Goal: Book appointment/travel/reservation

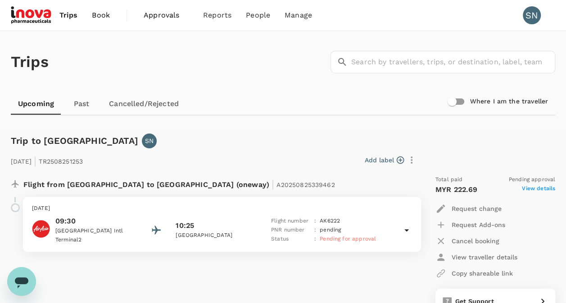
click at [102, 18] on span "Book" at bounding box center [101, 15] width 18 height 11
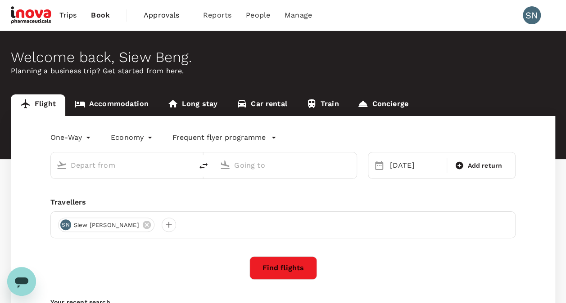
type input "Sultan [PERSON_NAME] (KUA)"
type input "Kuala Lumpur Intl ([GEOGRAPHIC_DATA])"
type input "Sultan [PERSON_NAME] (KUA)"
type input "Kuala Lumpur Intl ([GEOGRAPHIC_DATA])"
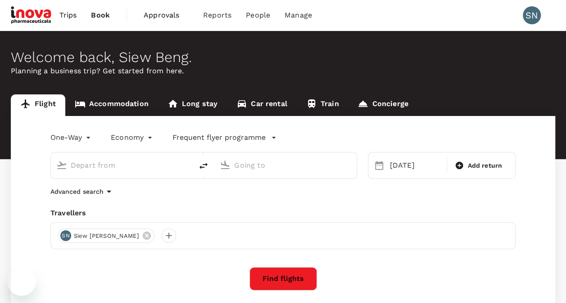
type input "Sultan [PERSON_NAME] (KUA)"
type input "Kuala Lumpur Intl ([GEOGRAPHIC_DATA])"
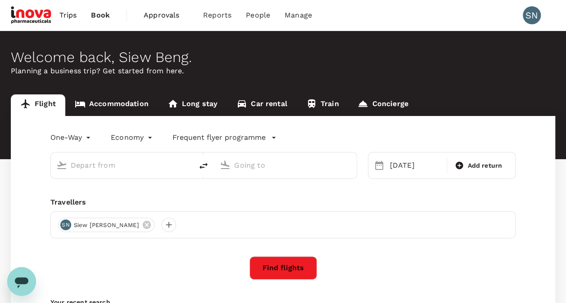
type input "Sultan [PERSON_NAME] (KUA)"
type input "Kuala Lumpur Intl ([GEOGRAPHIC_DATA])"
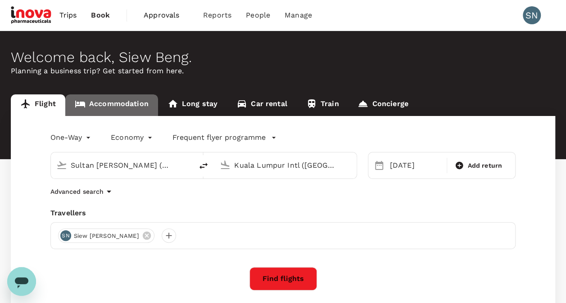
click at [122, 104] on link "Accommodation" at bounding box center [111, 106] width 93 height 22
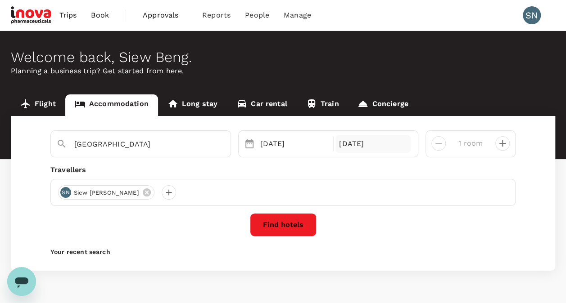
click at [362, 147] on div "[DATE]" at bounding box center [372, 144] width 75 height 18
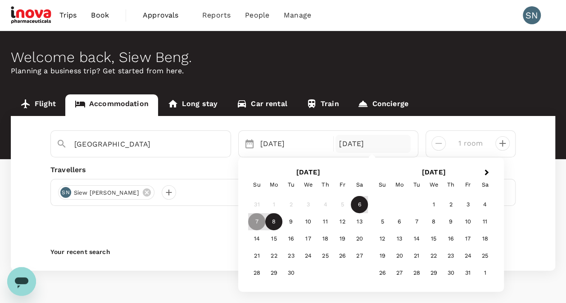
click at [274, 223] on div "8" at bounding box center [273, 222] width 17 height 17
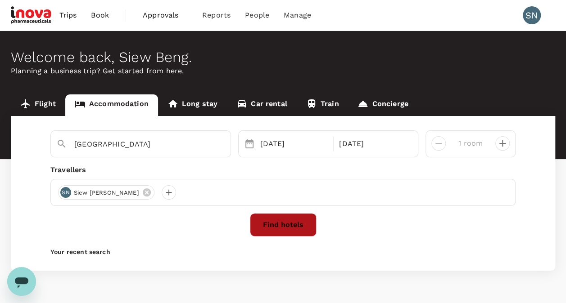
click at [282, 226] on button "Find hotels" at bounding box center [283, 224] width 67 height 23
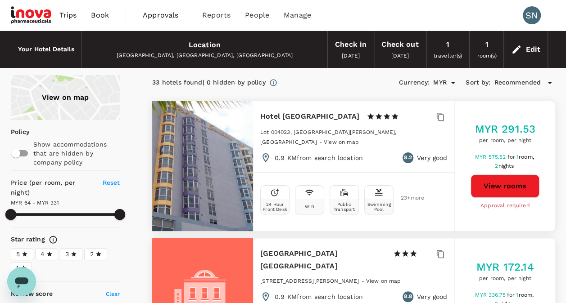
type input "330.37"
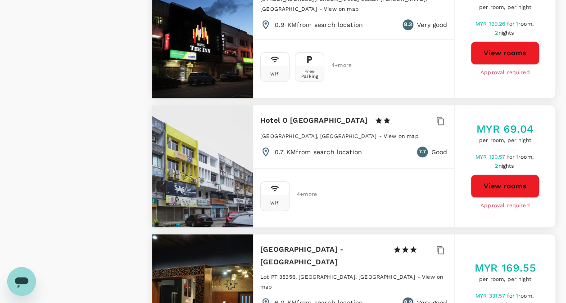
scroll to position [2115, 0]
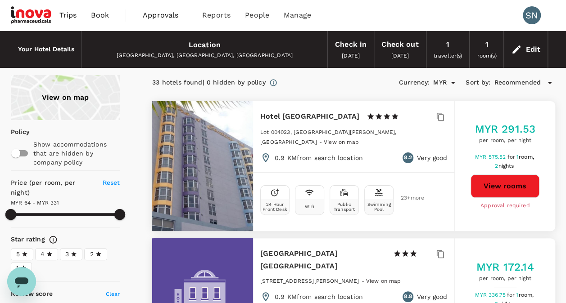
type input "330.37"
type input "MYR"
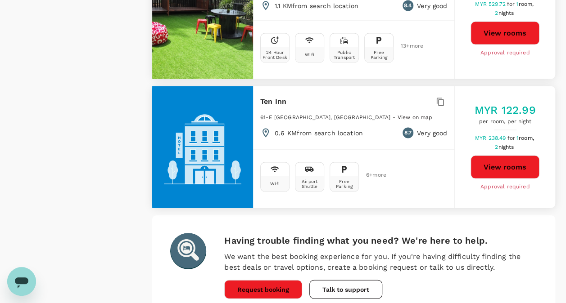
scroll to position [2611, 0]
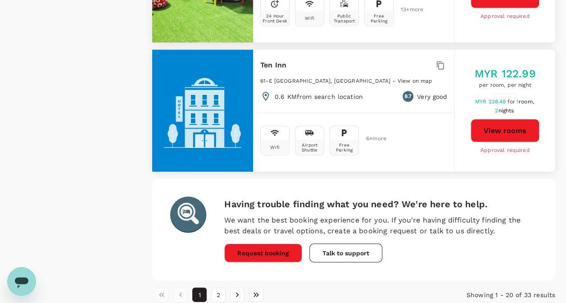
drag, startPoint x: 220, startPoint y: 257, endPoint x: 406, endPoint y: 170, distance: 205.8
click at [220, 288] on button "2" at bounding box center [218, 295] width 14 height 14
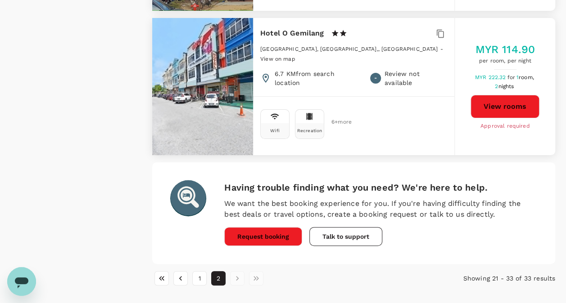
scroll to position [1714, 0]
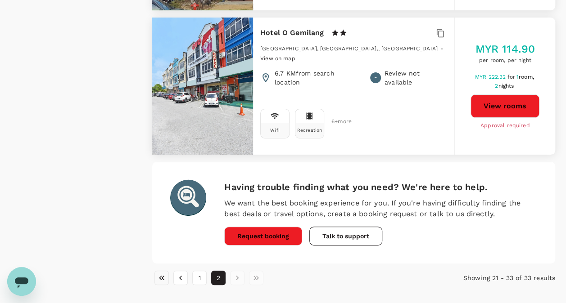
click at [161, 274] on icon "Go to first page" at bounding box center [161, 278] width 9 height 9
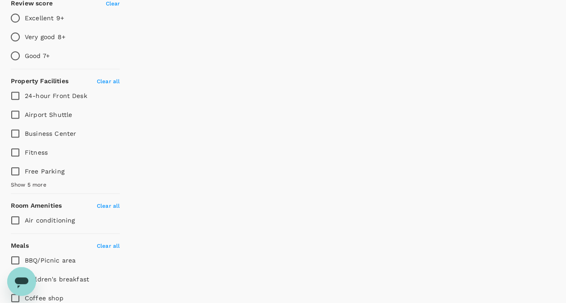
scroll to position [0, 0]
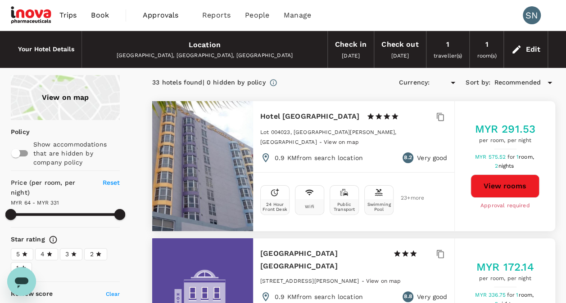
type input "330.37"
type input "MYR"
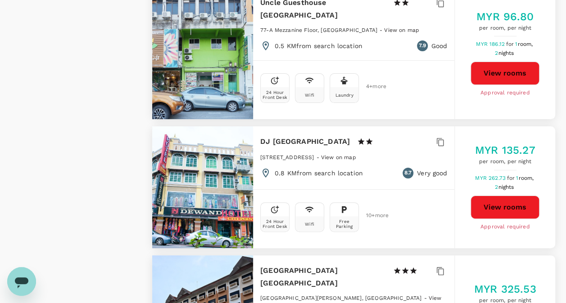
scroll to position [1710, 0]
